Goal: Transaction & Acquisition: Purchase product/service

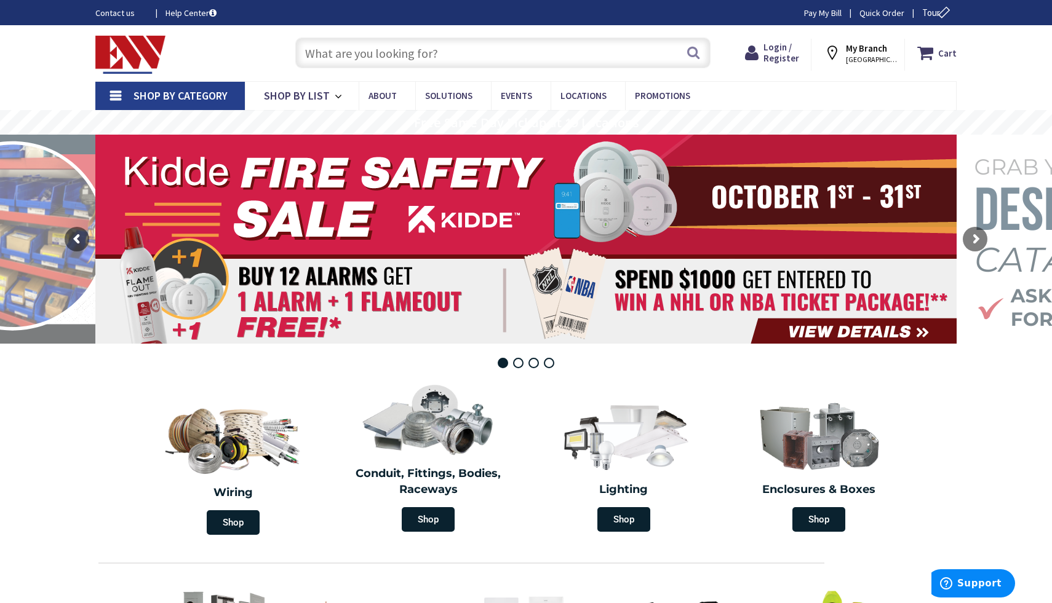
click at [407, 66] on input "text" at bounding box center [502, 53] width 415 height 31
click at [781, 58] on span "Login / Register" at bounding box center [781, 52] width 36 height 23
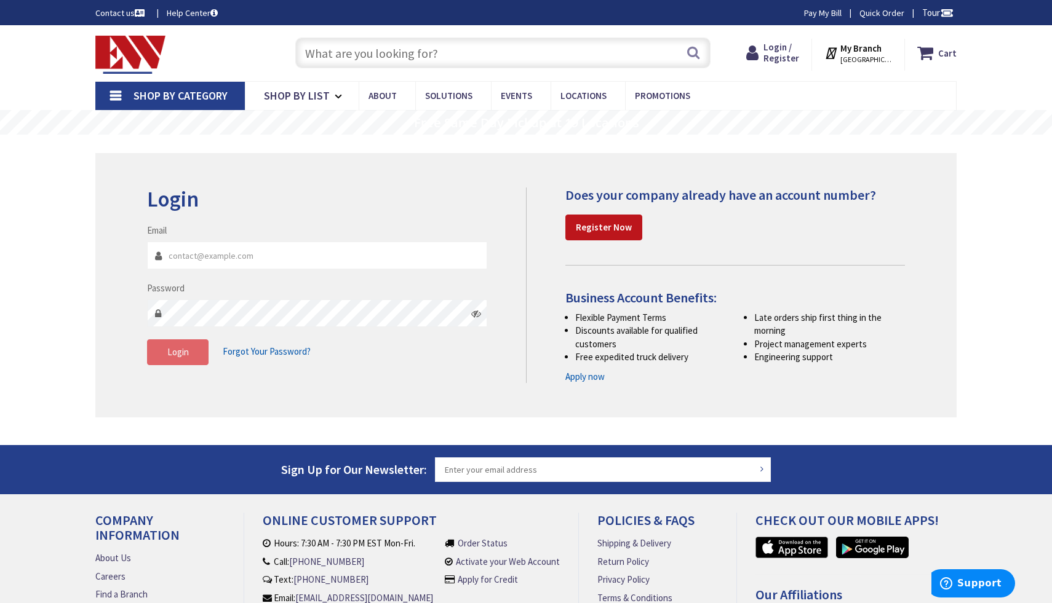
type input "rnlelectrical19@gmail.com"
click at [172, 362] on button "Login" at bounding box center [177, 352] width 61 height 26
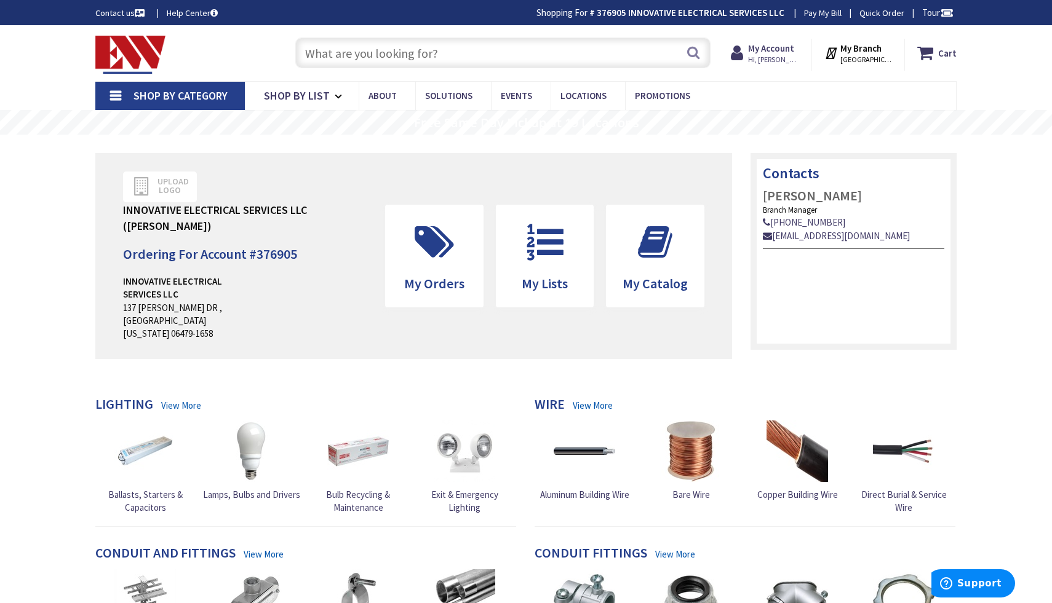
click at [431, 61] on input "text" at bounding box center [502, 53] width 415 height 31
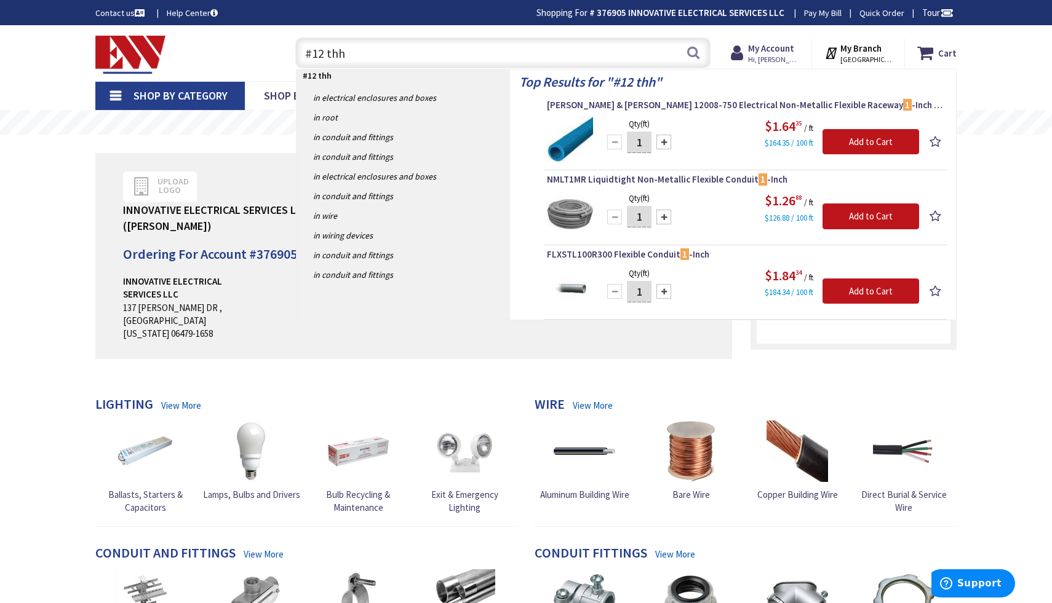
type input "#12 thhn"
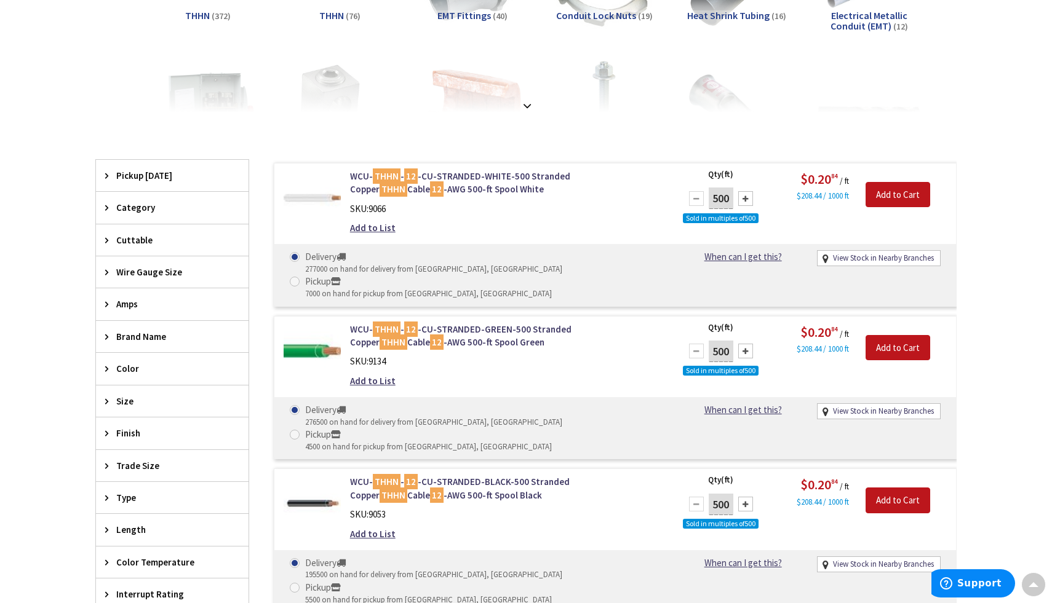
scroll to position [253, 0]
click at [347, 475] on div "WCU- THHN - 12 -CU-STRANDED-BLACK-500 Stranded Copper THHN Cable 12 -AWG 500-ft…" at bounding box center [506, 510] width 331 height 71
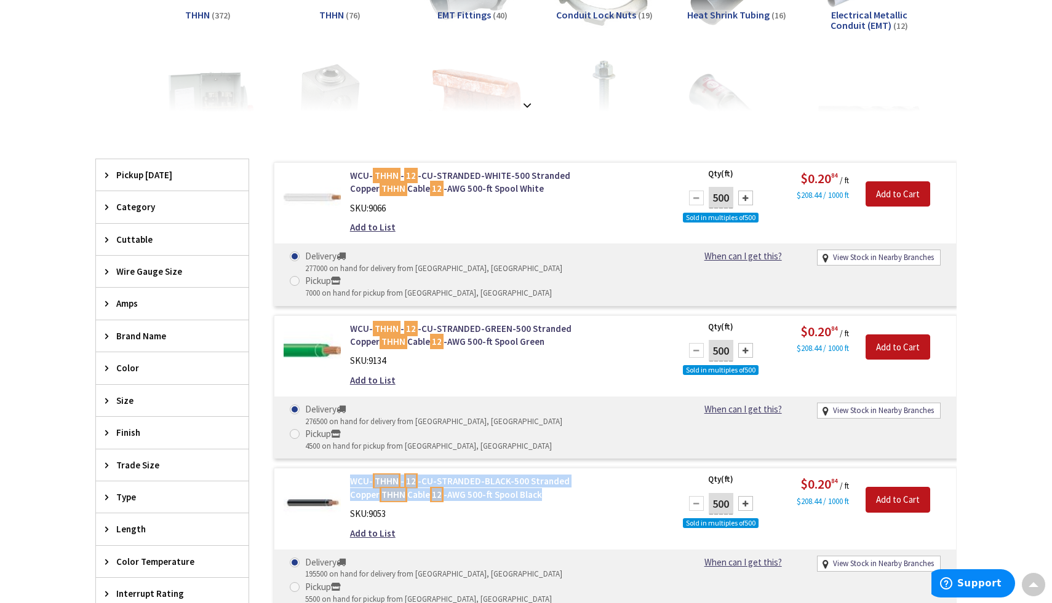
drag, startPoint x: 347, startPoint y: 432, endPoint x: 552, endPoint y: 441, distance: 205.6
click at [552, 475] on div "WCU- THHN - 12 -CU-STRANDED-BLACK-500 Stranded Copper THHN Cable 12 -AWG 500-ft…" at bounding box center [506, 510] width 331 height 71
click at [554, 507] on div "SKU: 9053" at bounding box center [506, 513] width 313 height 13
drag, startPoint x: 348, startPoint y: 432, endPoint x: 504, endPoint y: 436, distance: 156.3
click at [504, 475] on div "WCU- THHN - 12 -CU-STRANDED-BLACK-500 Stranded Copper THHN Cable 12 -AWG 500-ft…" at bounding box center [506, 510] width 331 height 71
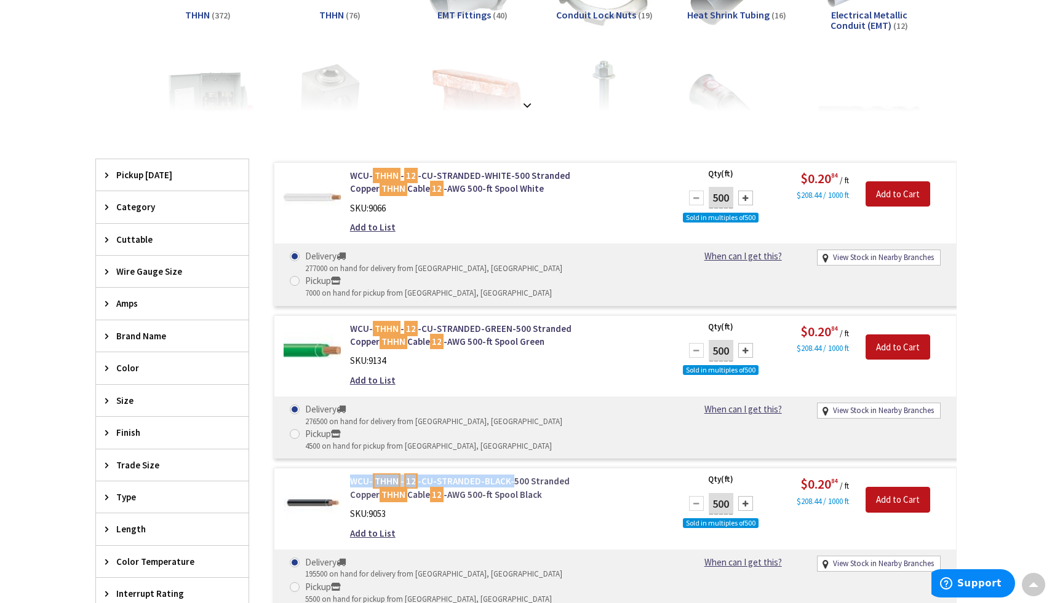
copy link "WCU- THHN - 12 -CU-STRANDED-BLACK-"
